Goal: Information Seeking & Learning: Learn about a topic

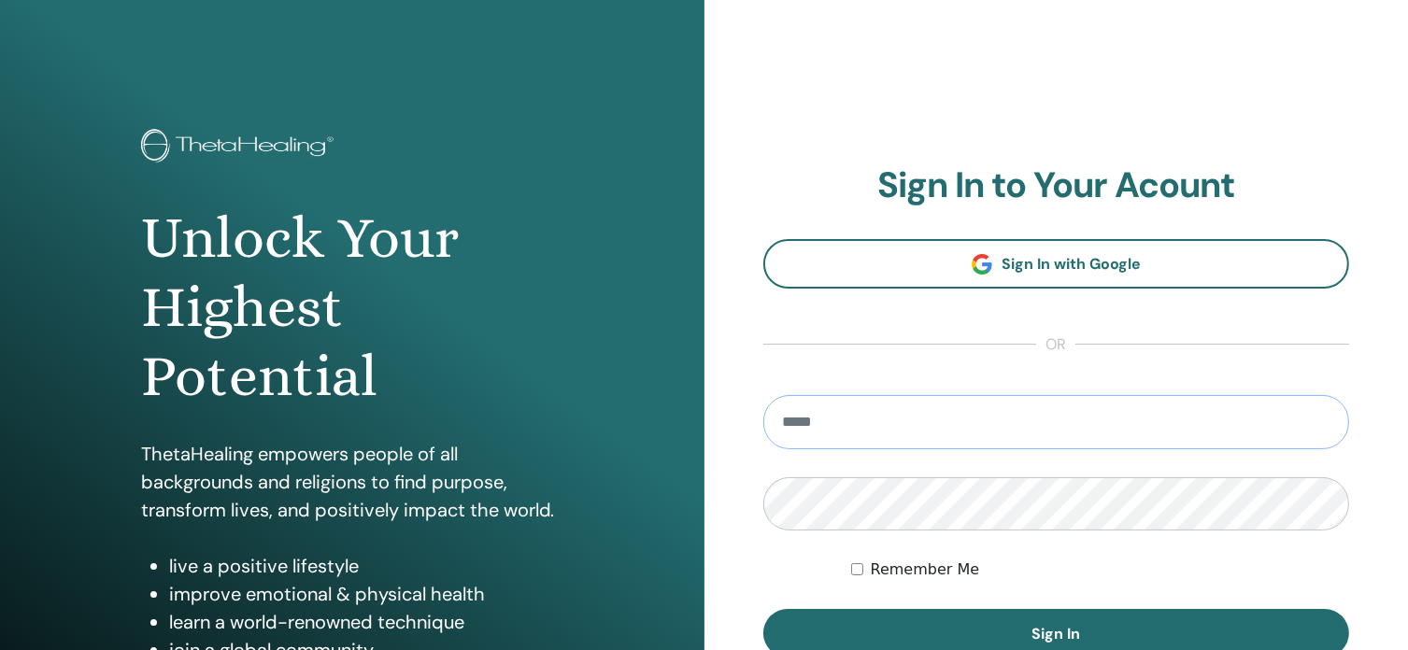
scroll to position [77, 0]
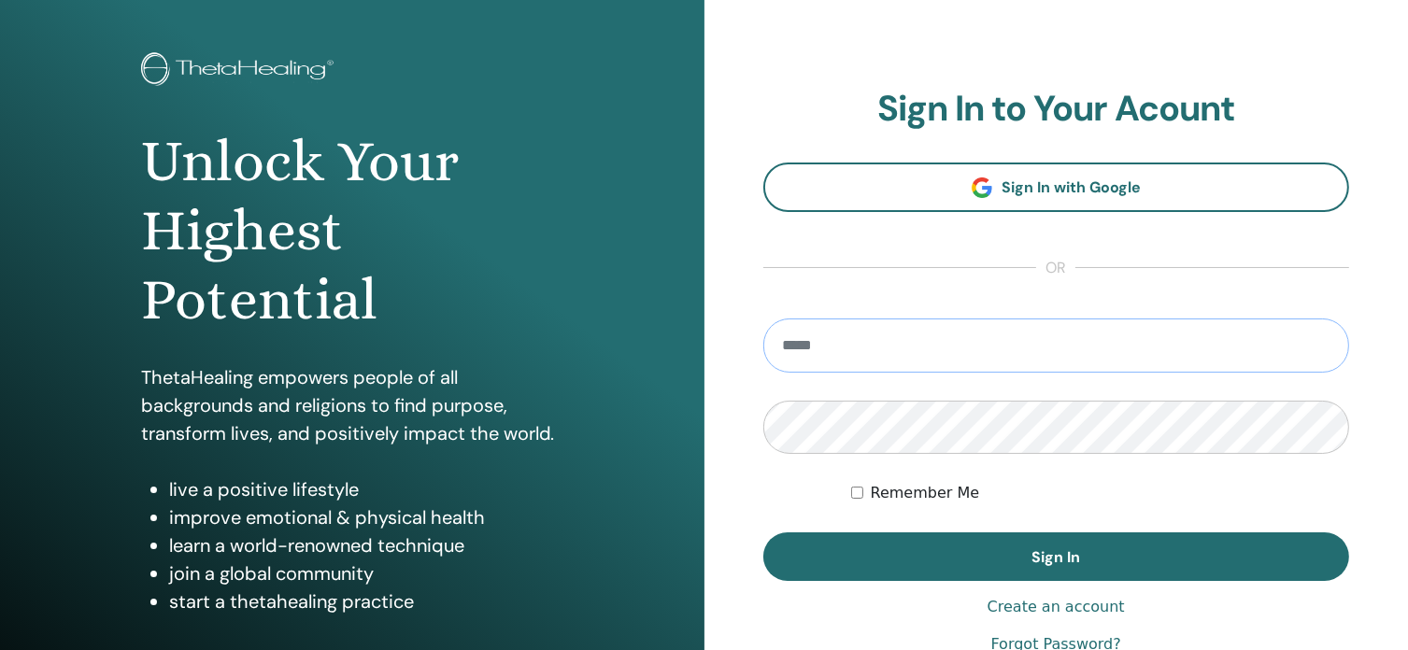
click at [939, 353] on input "email" at bounding box center [1056, 346] width 587 height 54
type input "**********"
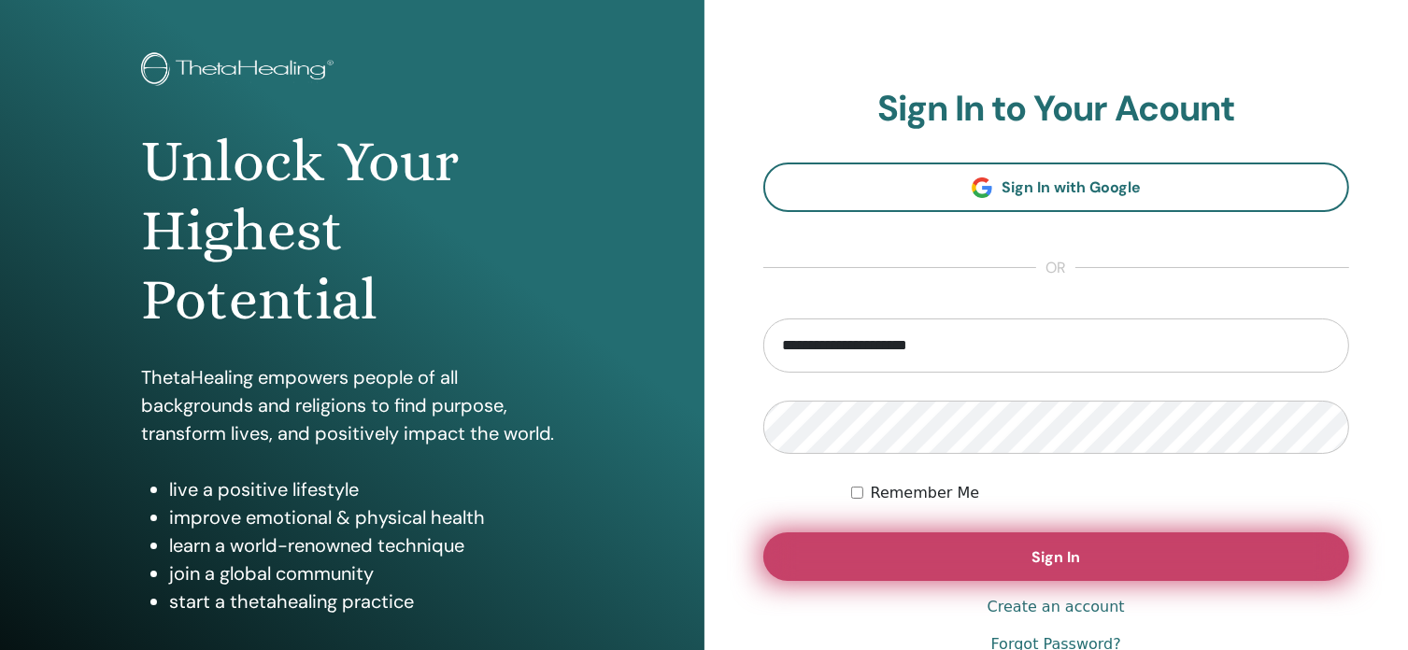
click at [978, 548] on button "Sign In" at bounding box center [1056, 557] width 587 height 49
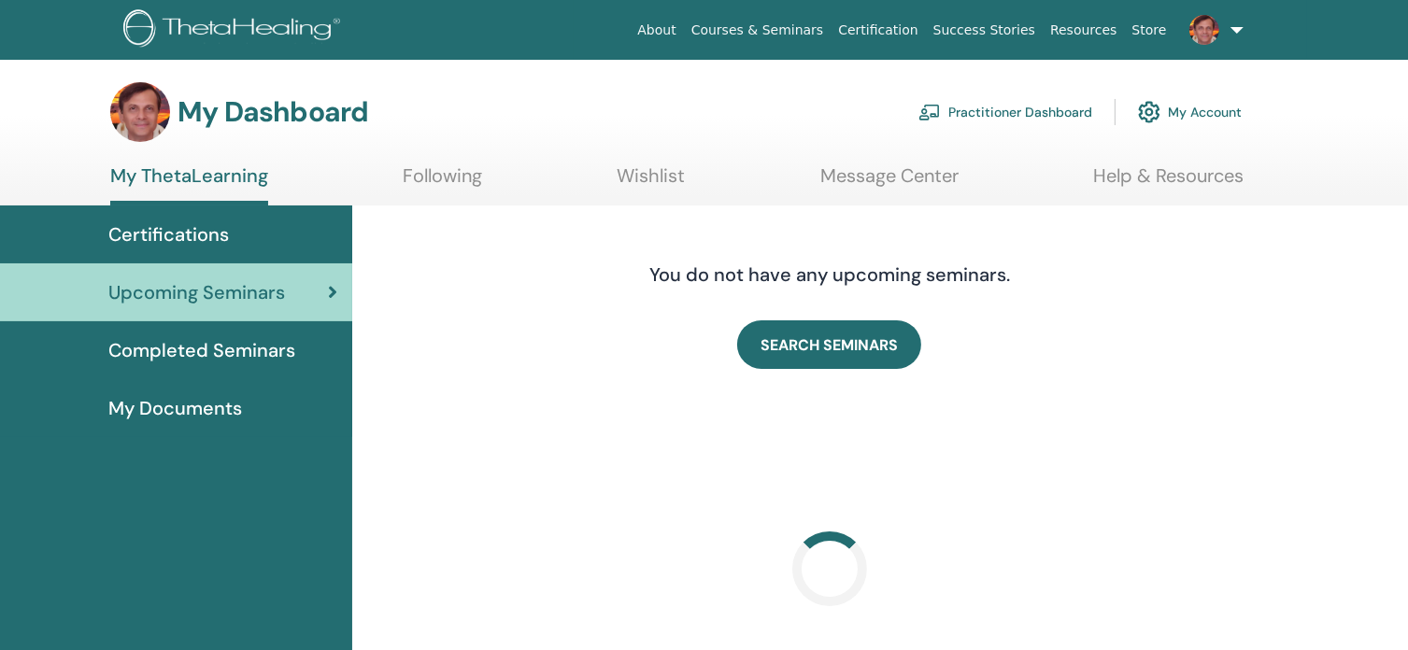
click at [164, 228] on span "Certifications" at bounding box center [168, 234] width 121 height 28
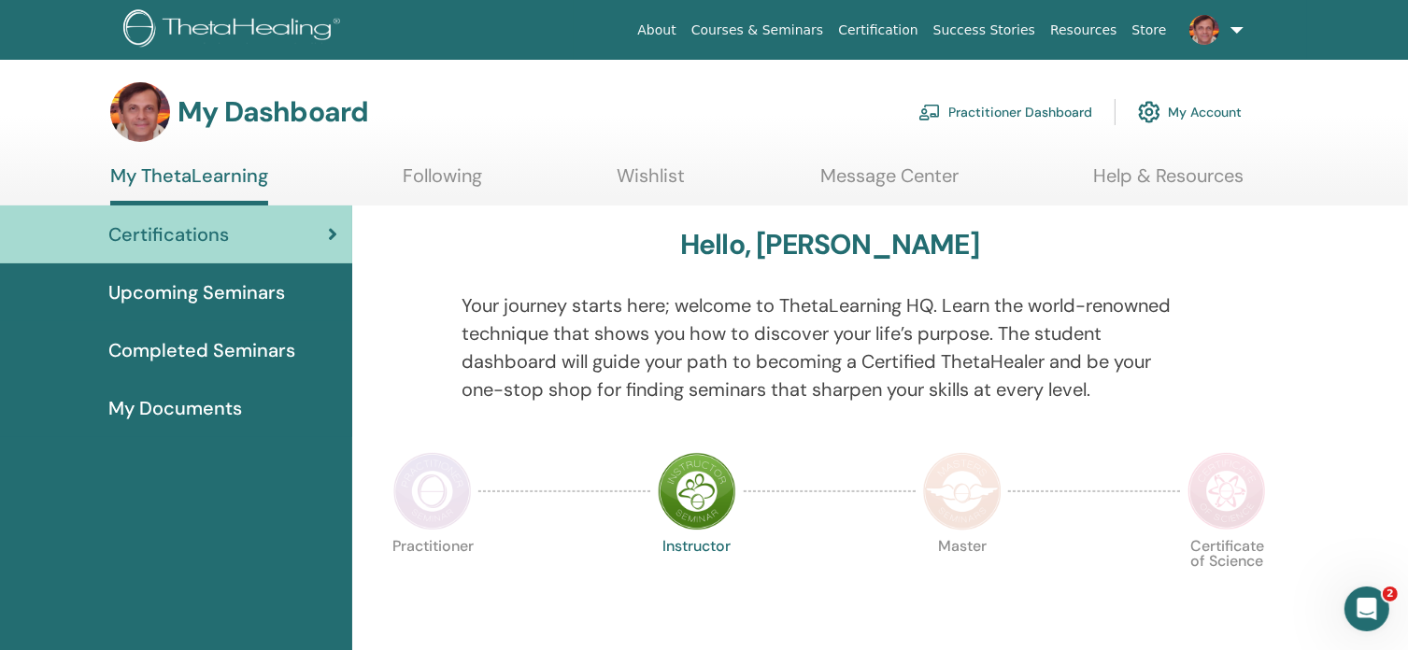
click at [192, 350] on span "Completed Seminars" at bounding box center [201, 350] width 187 height 28
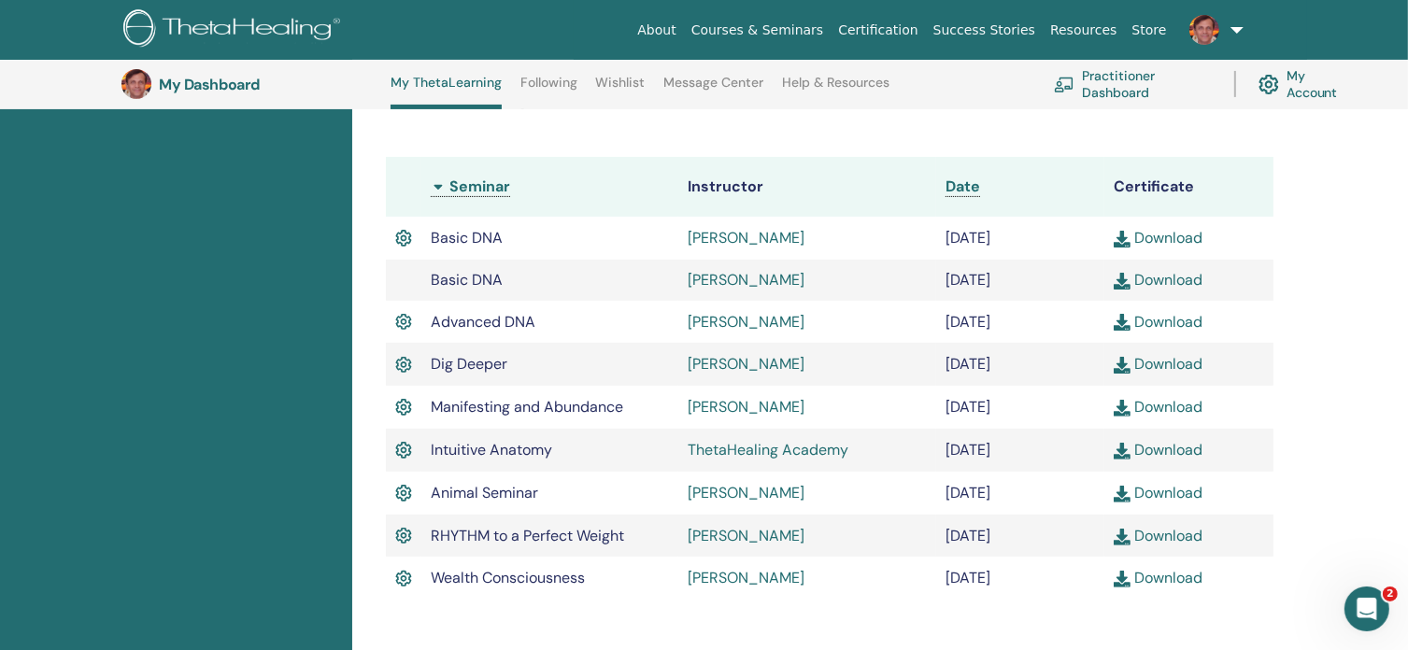
scroll to position [482, 0]
click at [1364, 601] on icon "Άνοιγμα Intercom Messenger" at bounding box center [1364, 606] width 31 height 31
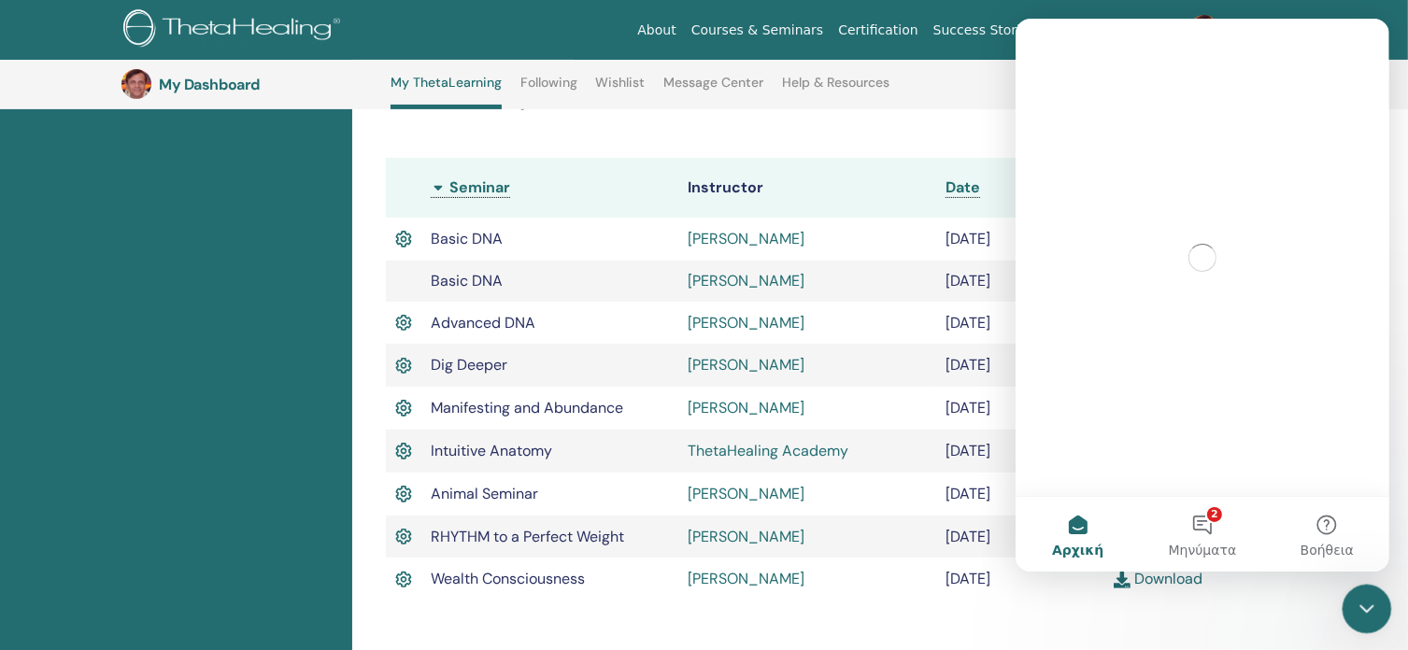
scroll to position [0, 0]
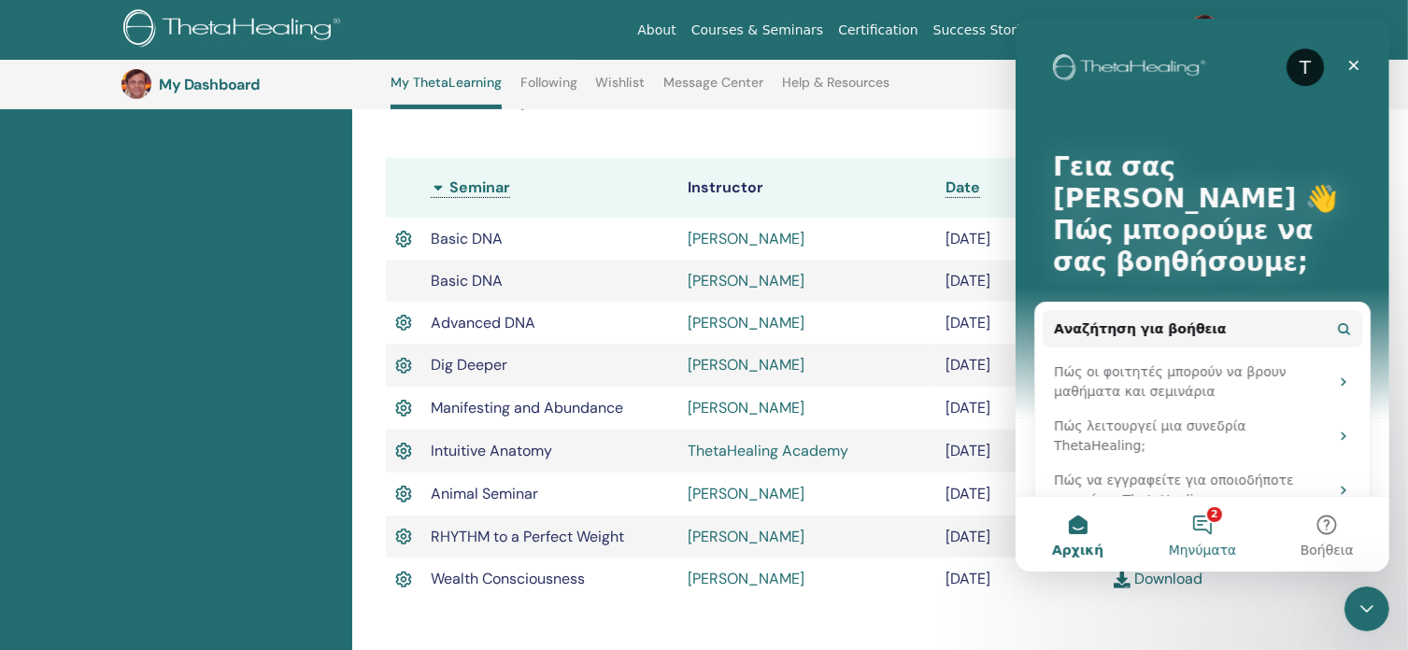
click at [1198, 536] on button "2 Μηνύματα" at bounding box center [1201, 534] width 124 height 75
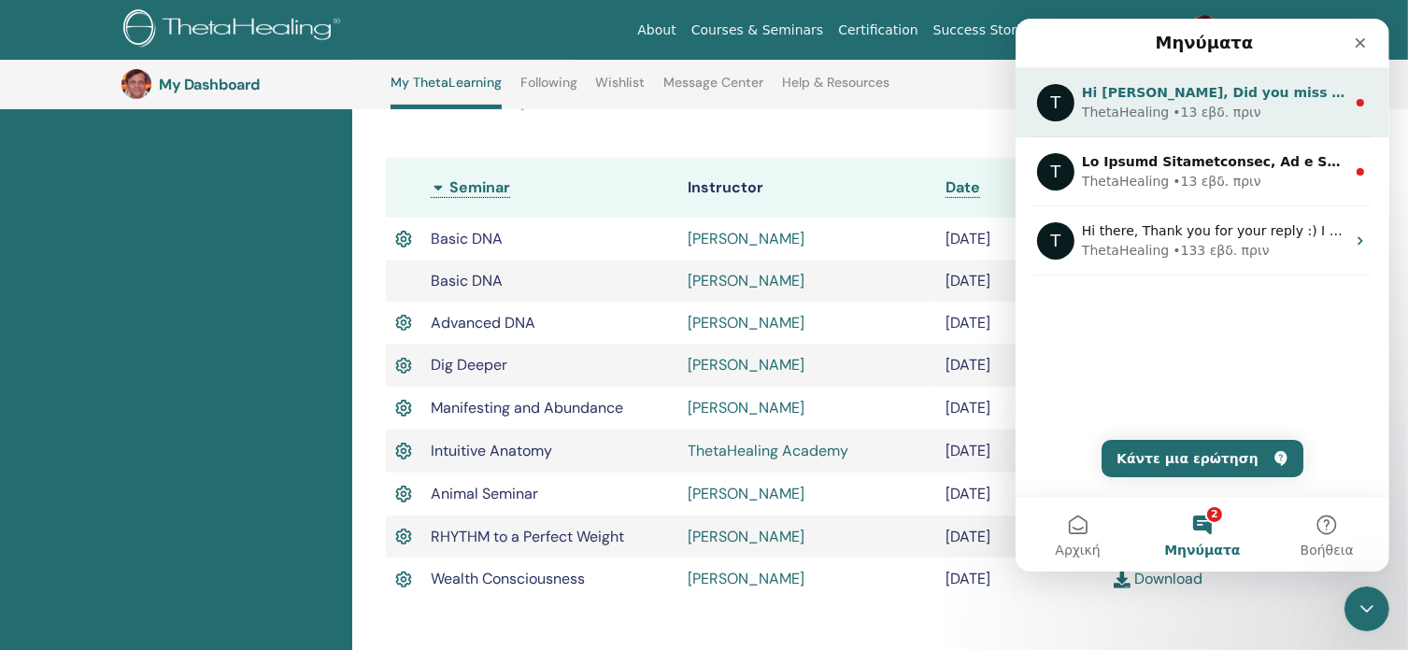
click at [1209, 125] on div "T Hi Jagaro Christodoulou, Did you miss the LIVE Basic DNA Enhancement with Via…" at bounding box center [1202, 102] width 374 height 69
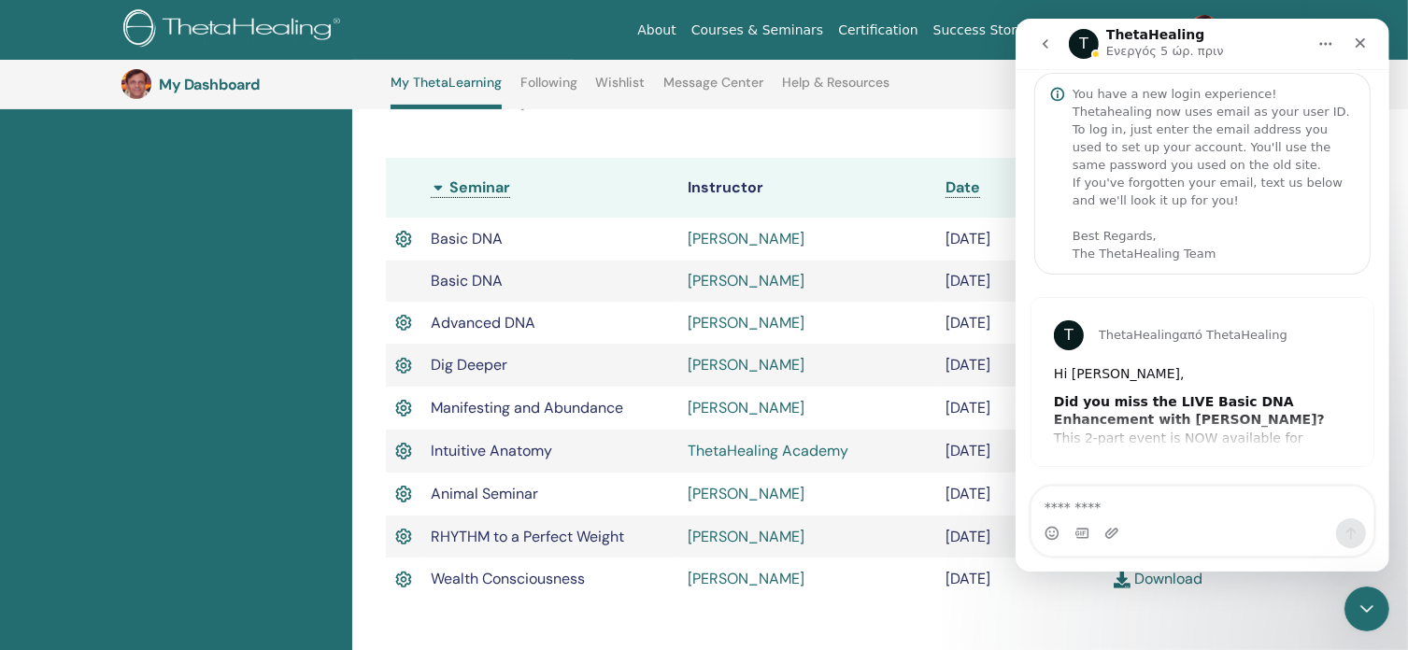
scroll to position [10, 0]
click at [1237, 436] on div "T ThetaHealing από ThetaHealing Hi Jagaro Christodoulou, Did you miss the LIVE …" at bounding box center [1202, 383] width 342 height 168
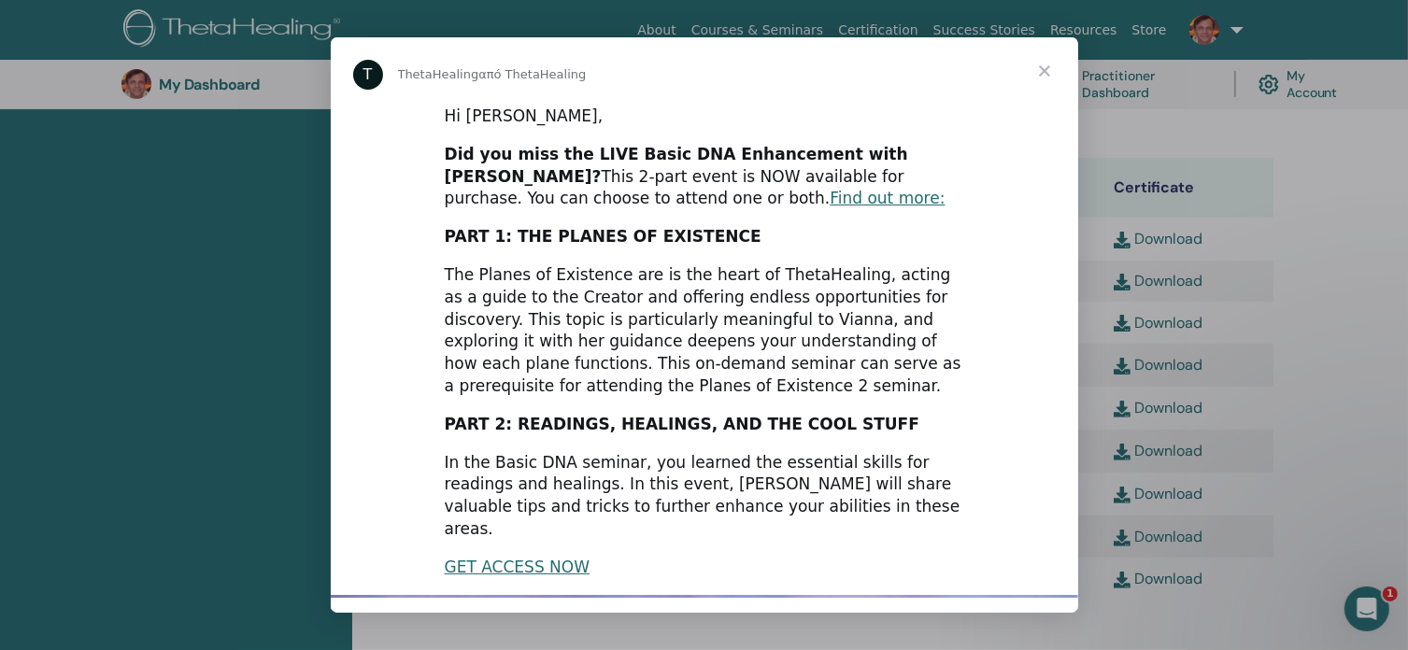
click at [602, 22] on div "Intercom messenger" at bounding box center [704, 325] width 1408 height 650
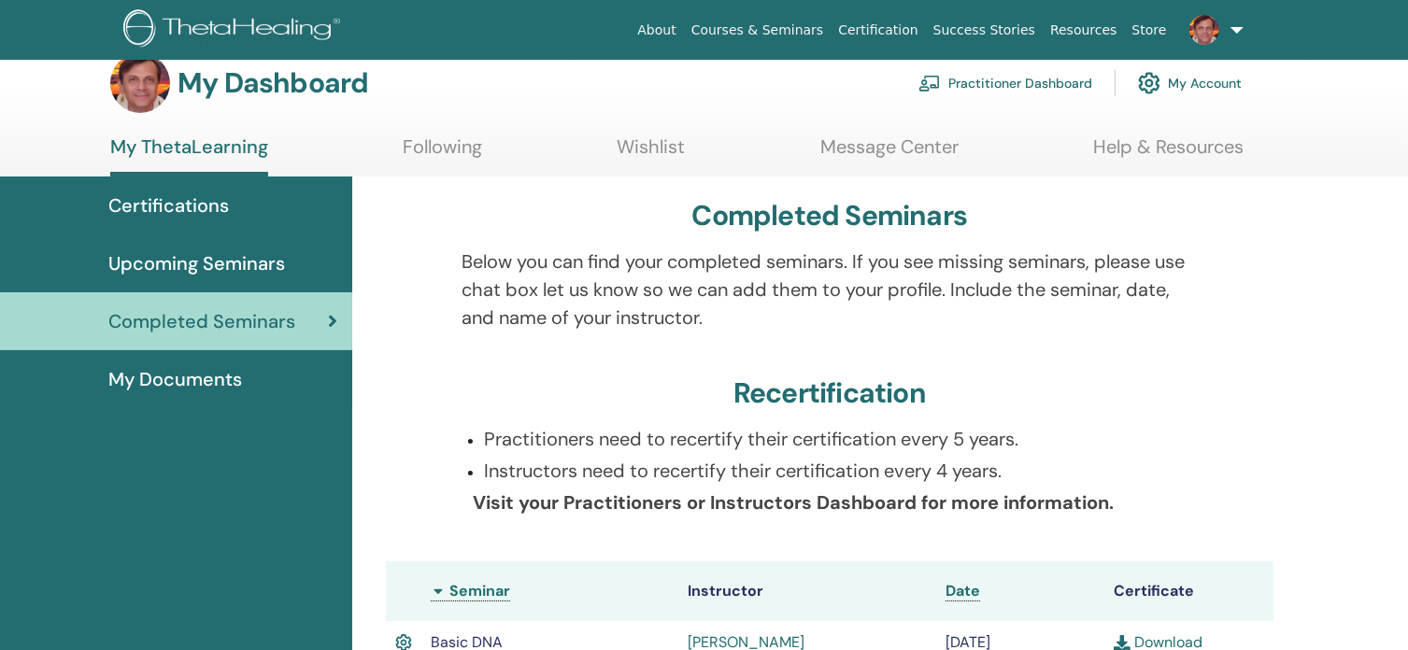
scroll to position [30, 0]
